Goal: Transaction & Acquisition: Purchase product/service

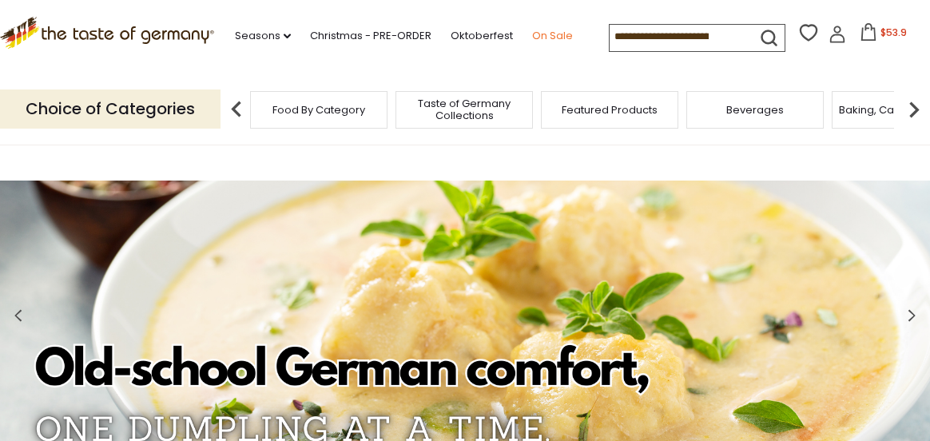
click at [547, 35] on link "On Sale" at bounding box center [552, 36] width 41 height 18
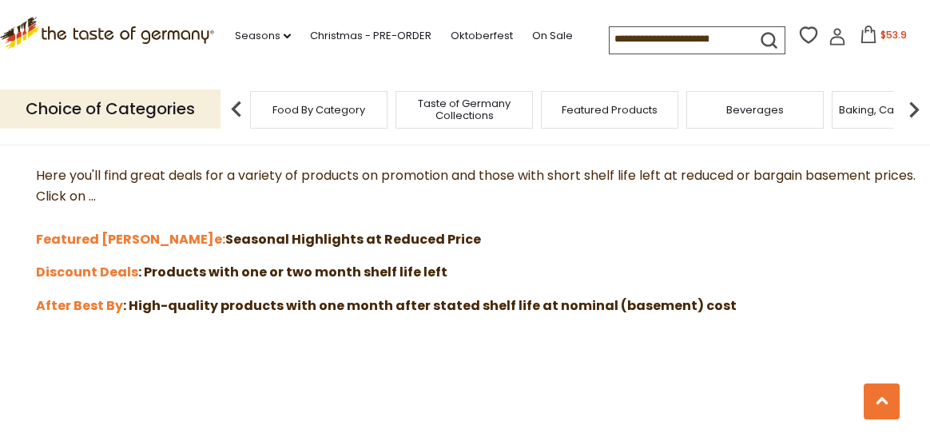
scroll to position [480, 0]
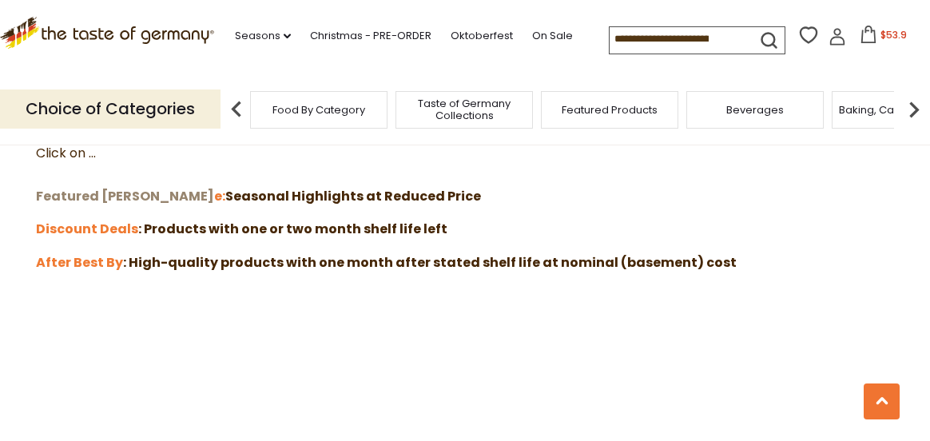
click at [113, 197] on strong "Featured [PERSON_NAME]" at bounding box center [125, 196] width 178 height 18
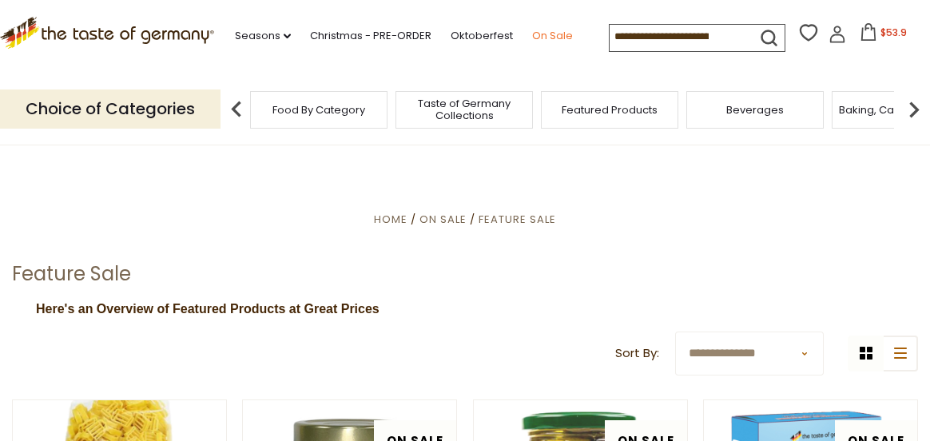
click at [556, 38] on link "On Sale" at bounding box center [552, 36] width 41 height 18
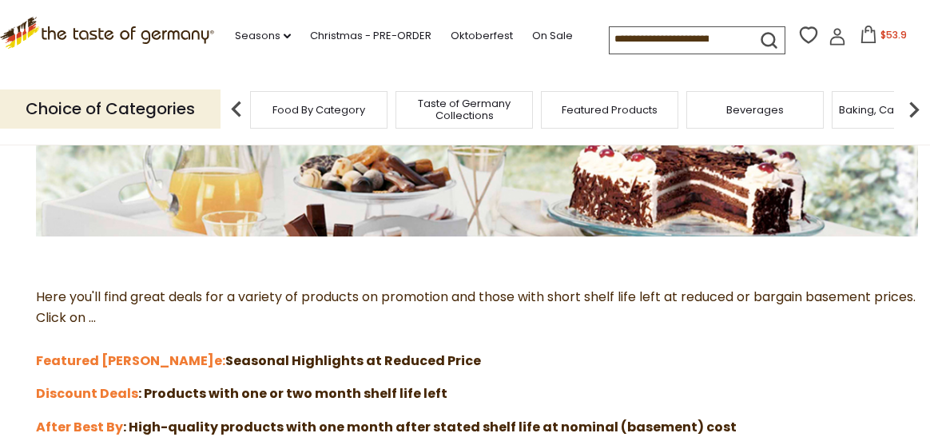
scroll to position [320, 0]
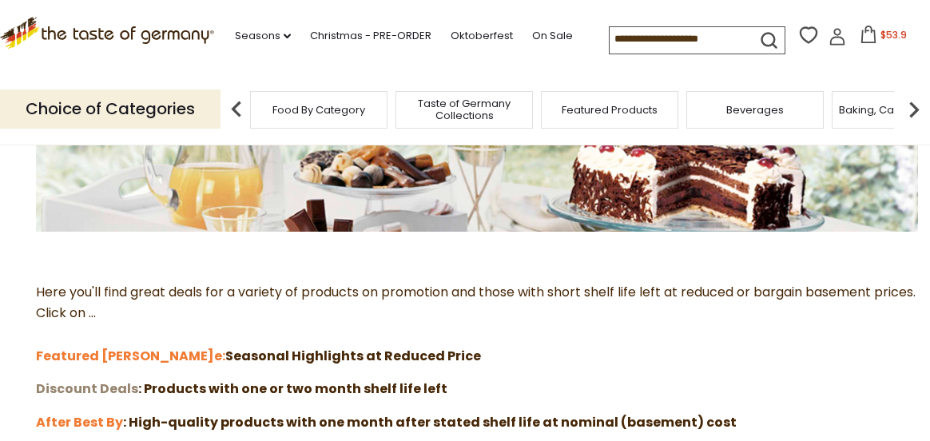
click at [108, 388] on strong "Discount Deals" at bounding box center [87, 389] width 102 height 18
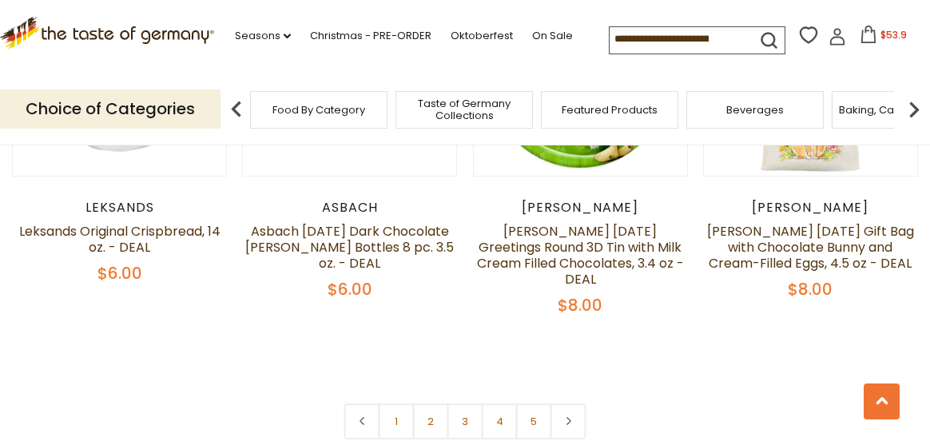
scroll to position [3757, 0]
